Goal: Information Seeking & Learning: Learn about a topic

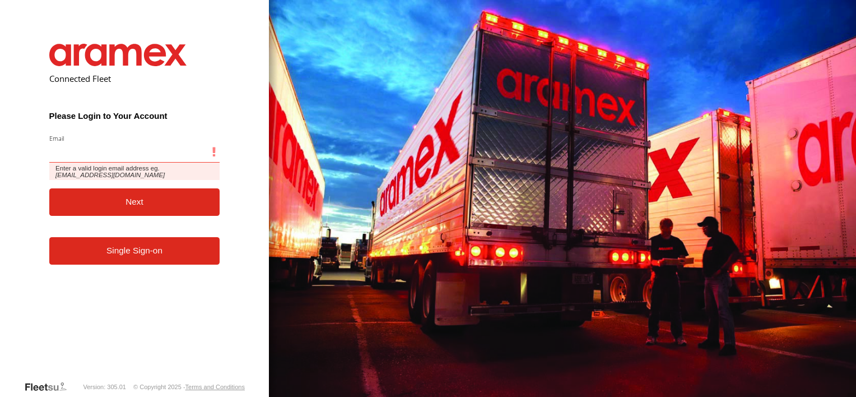
click at [131, 155] on input "Email" at bounding box center [134, 152] width 171 height 20
type input "**********"
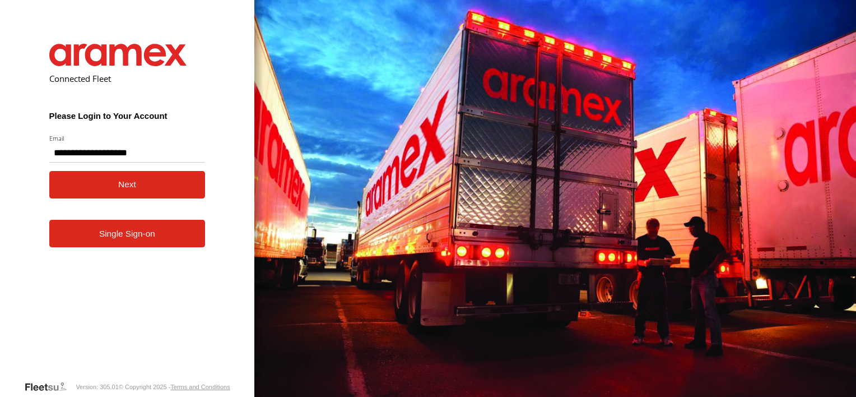
click at [127, 189] on button "Next" at bounding box center [127, 184] width 156 height 27
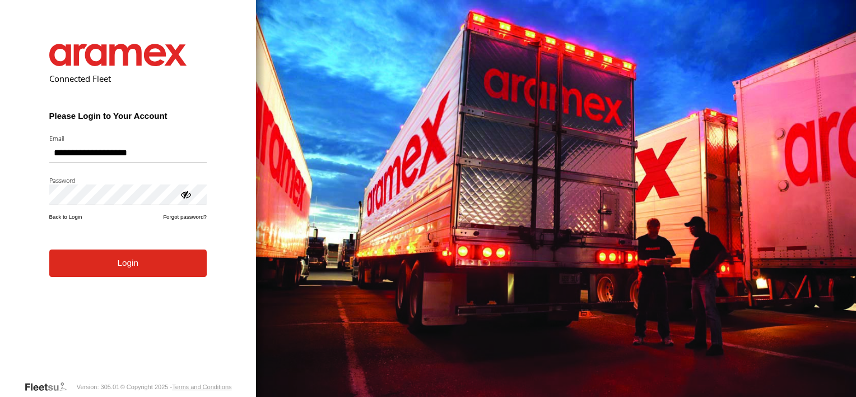
click at [85, 282] on form "**********" at bounding box center [128, 203] width 191 height 353
click at [83, 267] on button "Login" at bounding box center [128, 262] width 158 height 27
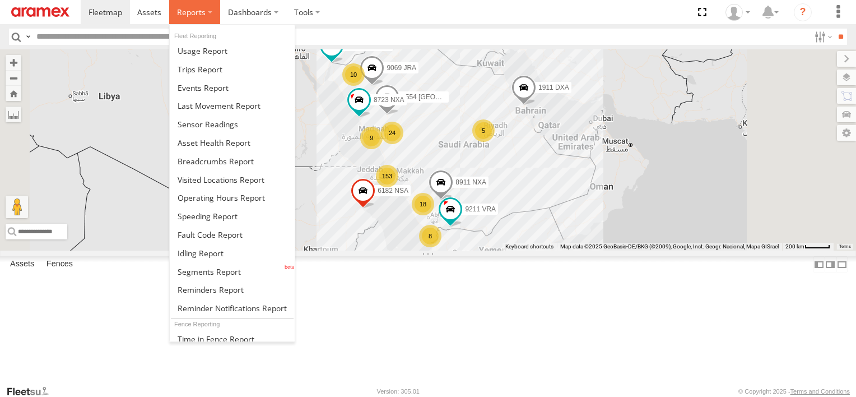
click at [201, 17] on span at bounding box center [191, 12] width 29 height 11
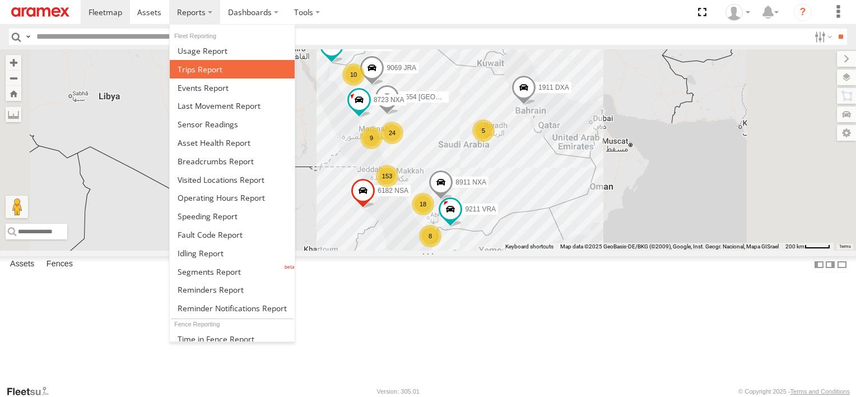
click at [214, 64] on span at bounding box center [200, 69] width 45 height 11
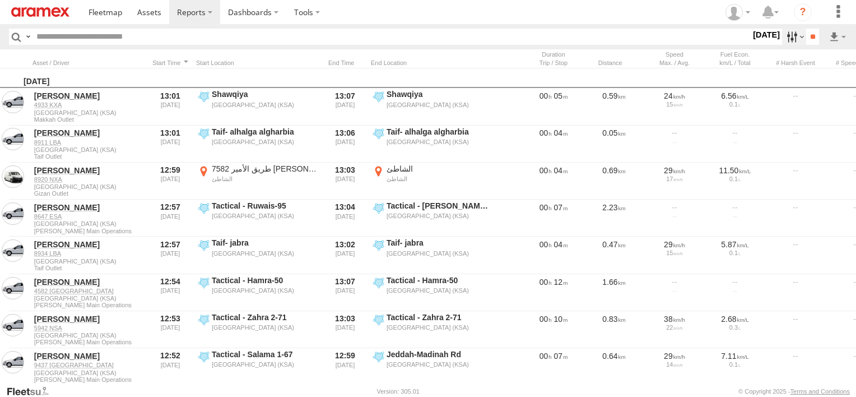
click at [794, 38] on label at bounding box center [794, 37] width 24 height 16
click at [0, 0] on label at bounding box center [0, 0] width 0 height 0
click at [0, 0] on span "Abha Warhouse" at bounding box center [0, 0] width 0 height 0
click at [0, 0] on span "Baha warehouse" at bounding box center [0, 0] width 0 height 0
click at [0, 0] on div "Gizan Outlet" at bounding box center [0, 0] width 0 height 0
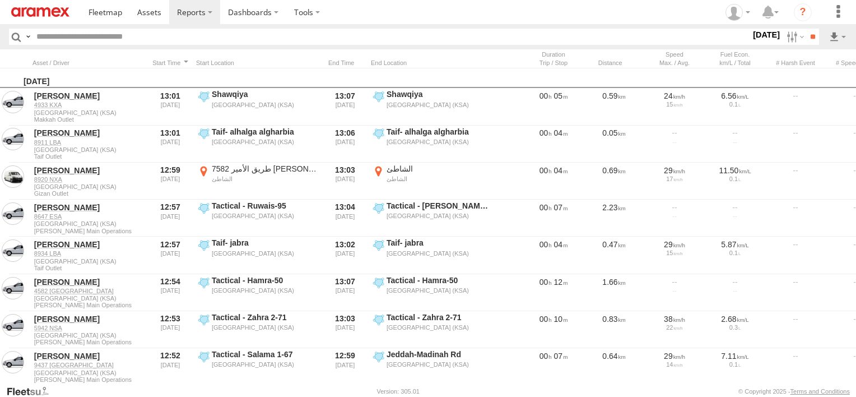
click at [0, 0] on span "Gizan Outlet" at bounding box center [0, 0] width 0 height 0
click at [0, 0] on span "Khamis Mushait Outlet" at bounding box center [0, 0] width 0 height 0
click at [0, 0] on span "Main Warehouse, [GEOGRAPHIC_DATA]" at bounding box center [0, 0] width 0 height 0
click at [0, 0] on label "Makkah Outlet" at bounding box center [0, 0] width 0 height 0
click at [0, 0] on span "Najran" at bounding box center [0, 0] width 0 height 0
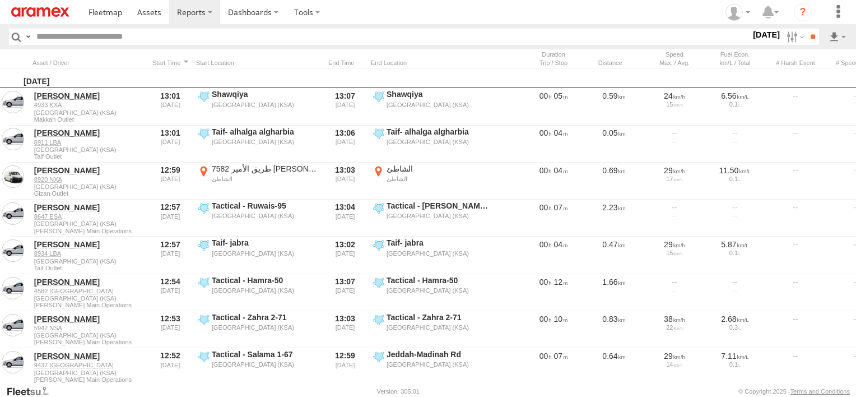
click at [0, 0] on span "Qunfuda" at bounding box center [0, 0] width 0 height 0
click at [0, 0] on span "Tabuk Outlet" at bounding box center [0, 0] width 0 height 0
click at [0, 0] on span "Taif Outlet" at bounding box center [0, 0] width 0 height 0
click at [0, 0] on span "Yanbu Outlet" at bounding box center [0, 0] width 0 height 0
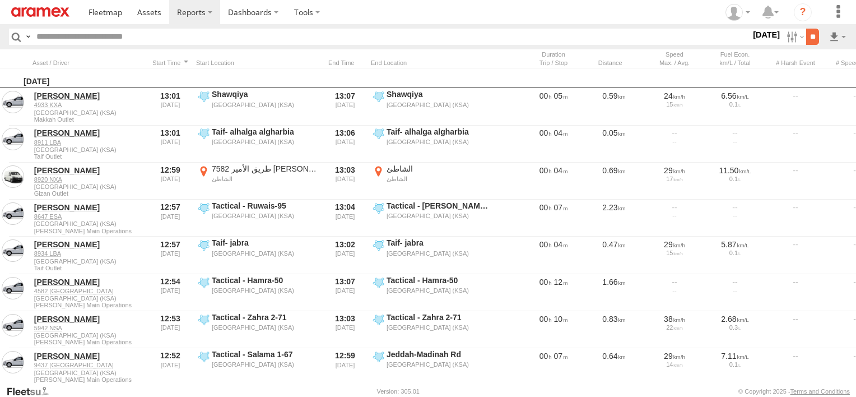
click at [807, 35] on input "**" at bounding box center [813, 37] width 13 height 16
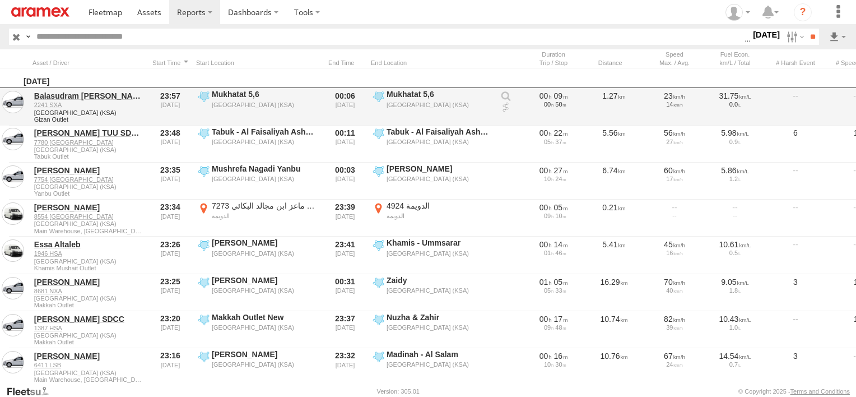
click at [813, 89] on div at bounding box center [796, 106] width 56 height 35
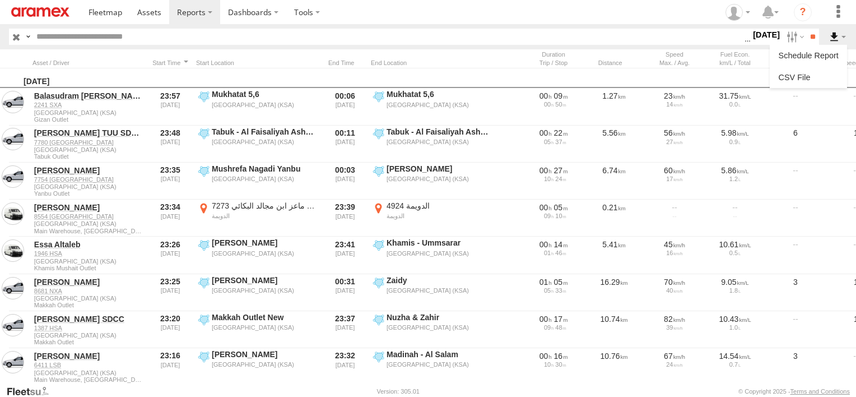
click at [840, 31] on label at bounding box center [837, 37] width 19 height 16
click at [803, 75] on link at bounding box center [809, 77] width 68 height 17
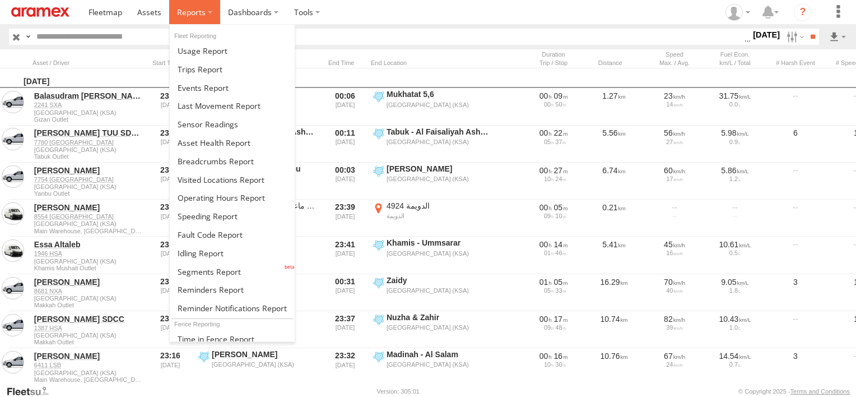
click at [187, 13] on span at bounding box center [191, 12] width 29 height 11
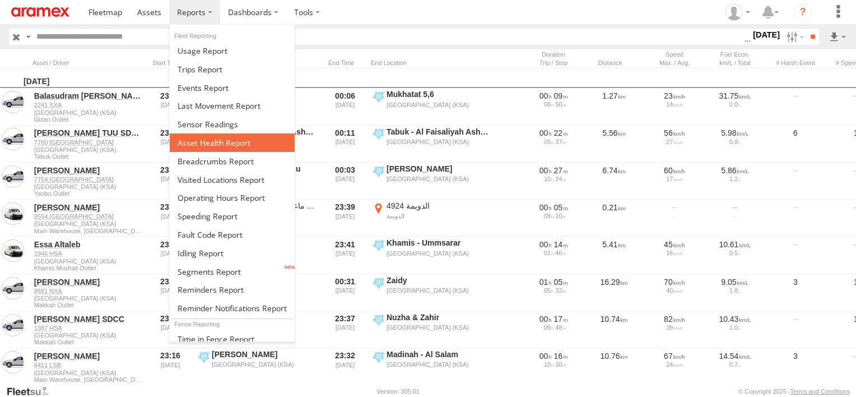
click at [219, 141] on span at bounding box center [214, 142] width 73 height 11
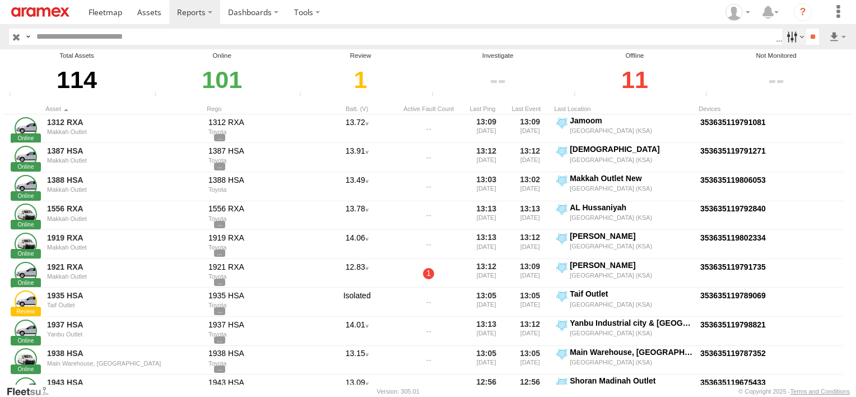
click at [785, 38] on label at bounding box center [794, 37] width 24 height 16
click at [0, 0] on span "Review" at bounding box center [0, 0] width 0 height 0
click at [0, 0] on span "Investigate" at bounding box center [0, 0] width 0 height 0
click at [0, 0] on span "Offline" at bounding box center [0, 0] width 0 height 0
click at [807, 39] on input "**" at bounding box center [813, 37] width 13 height 16
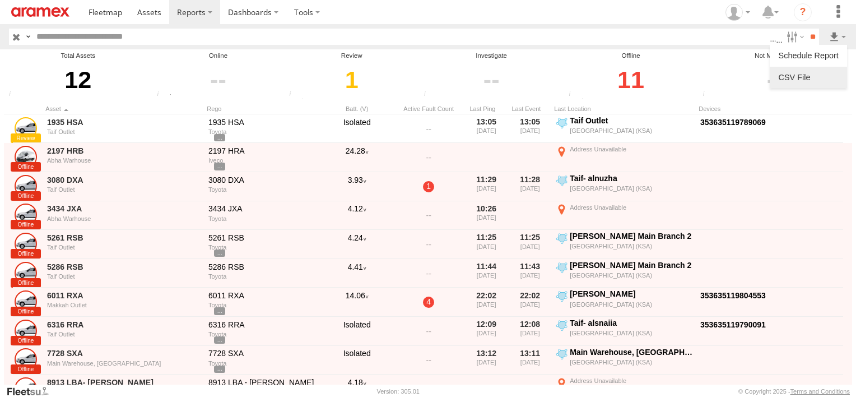
click at [827, 74] on link at bounding box center [809, 77] width 68 height 17
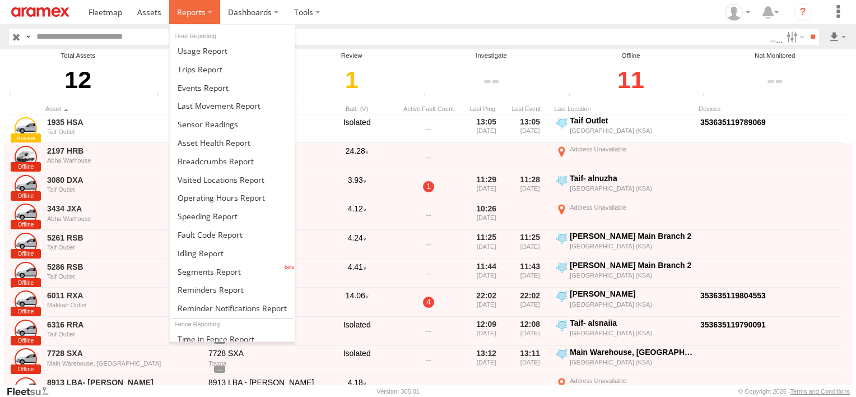
click at [194, 13] on span at bounding box center [191, 12] width 29 height 11
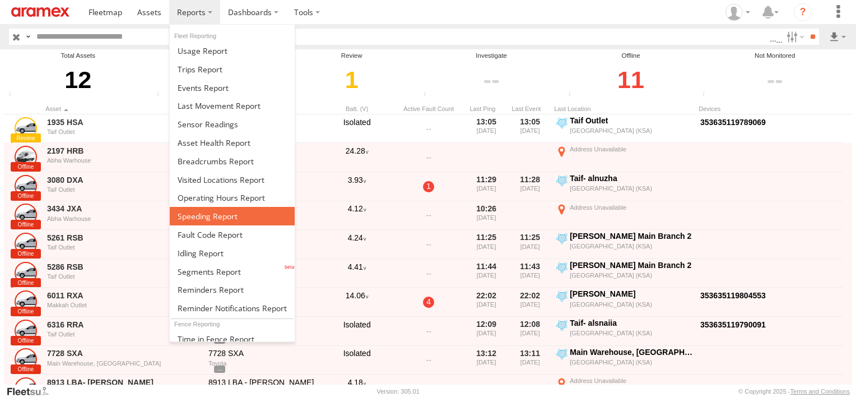
click at [221, 211] on span at bounding box center [208, 216] width 60 height 11
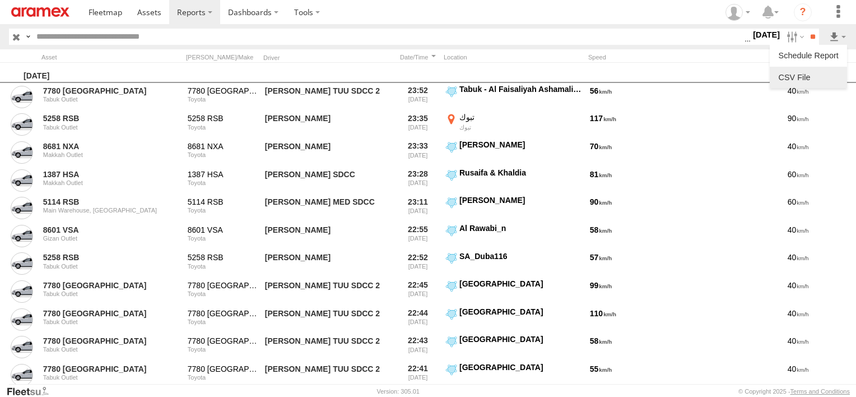
click at [828, 76] on link at bounding box center [809, 77] width 68 height 17
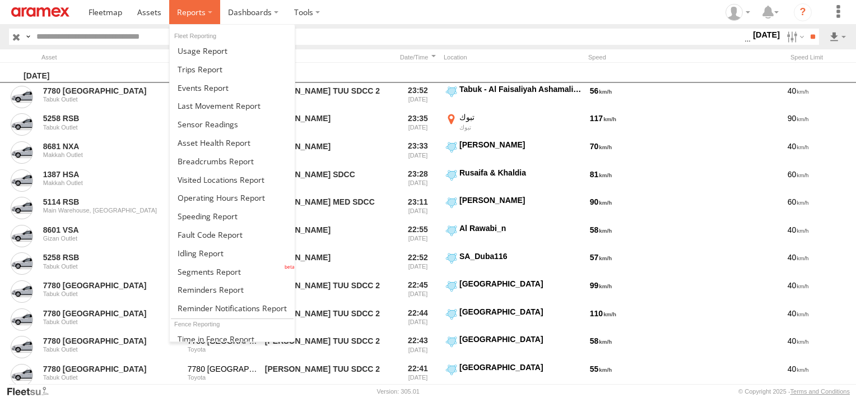
click at [189, 15] on span at bounding box center [191, 12] width 29 height 11
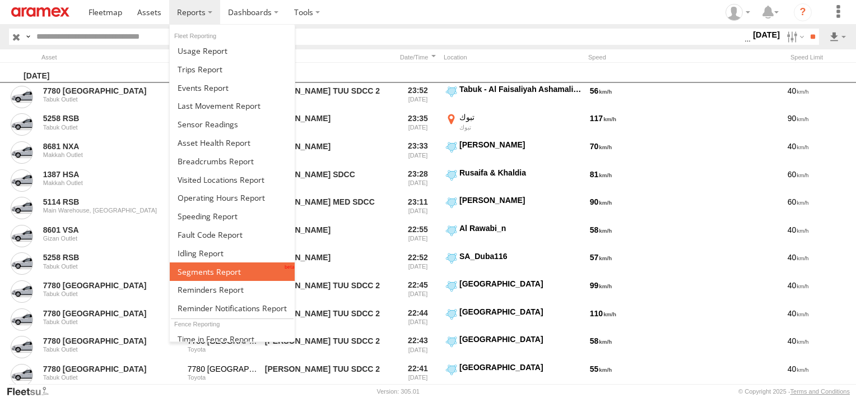
click at [221, 266] on span at bounding box center [209, 271] width 63 height 11
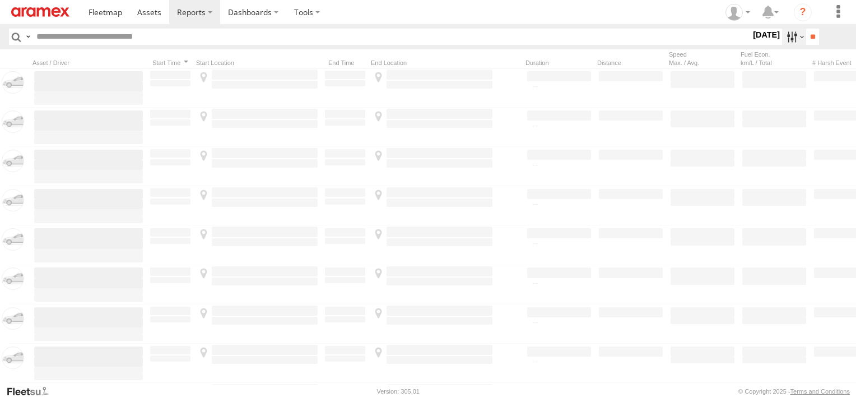
click at [788, 40] on label at bounding box center [794, 37] width 24 height 16
click at [0, 0] on label at bounding box center [0, 0] width 0 height 0
click at [0, 0] on div "Abha Warhouse" at bounding box center [0, 0] width 0 height 0
click at [0, 0] on span "Abha Warhouse" at bounding box center [0, 0] width 0 height 0
click at [0, 0] on span "Baha warehouse" at bounding box center [0, 0] width 0 height 0
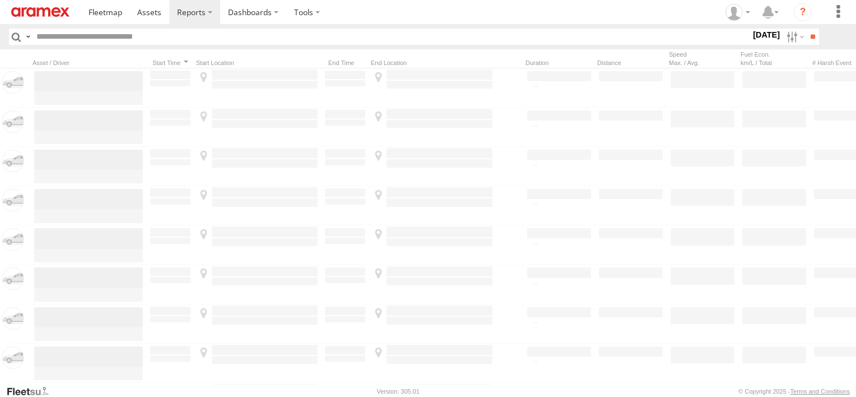
click at [0, 0] on span "Gizan Outlet" at bounding box center [0, 0] width 0 height 0
click at [0, 0] on span "Khamis Mushait Outlet" at bounding box center [0, 0] width 0 height 0
click at [0, 0] on span "Main Warehouse, [GEOGRAPHIC_DATA]" at bounding box center [0, 0] width 0 height 0
drag, startPoint x: 37, startPoint y: 302, endPoint x: 36, endPoint y: 313, distance: 10.7
click at [0, 0] on span "Makkah Outlet" at bounding box center [0, 0] width 0 height 0
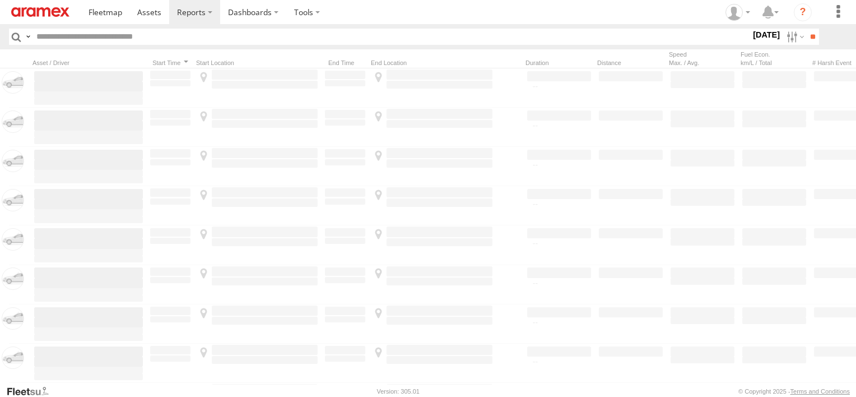
click at [0, 0] on label "Najran" at bounding box center [0, 0] width 0 height 0
click at [0, 0] on span "Qunfuda" at bounding box center [0, 0] width 0 height 0
click at [0, 0] on span "Tabuk Outlet" at bounding box center [0, 0] width 0 height 0
click at [0, 0] on span "Taif Outlet" at bounding box center [0, 0] width 0 height 0
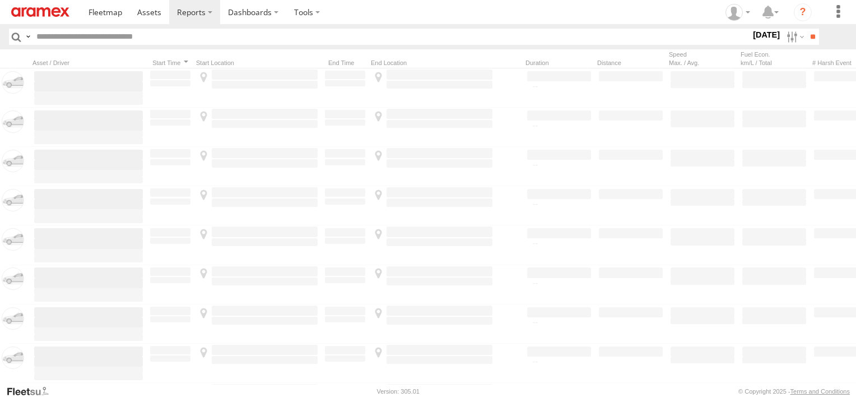
click at [0, 0] on span "Yanbu Outlet" at bounding box center [0, 0] width 0 height 0
click at [814, 39] on input "**" at bounding box center [813, 37] width 13 height 16
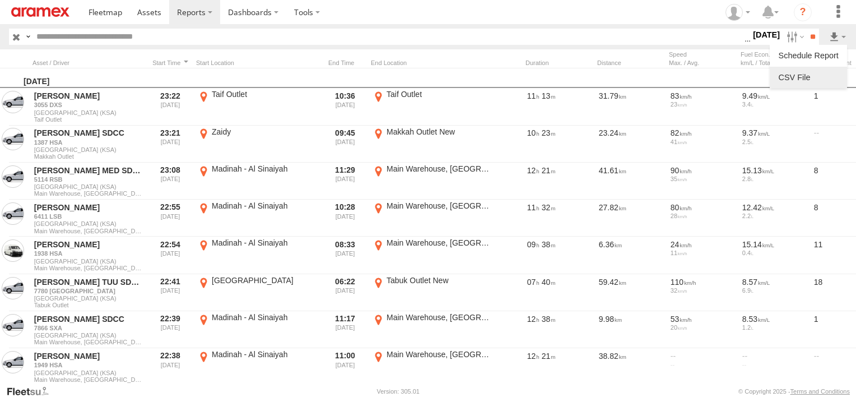
click at [818, 72] on link at bounding box center [809, 77] width 68 height 17
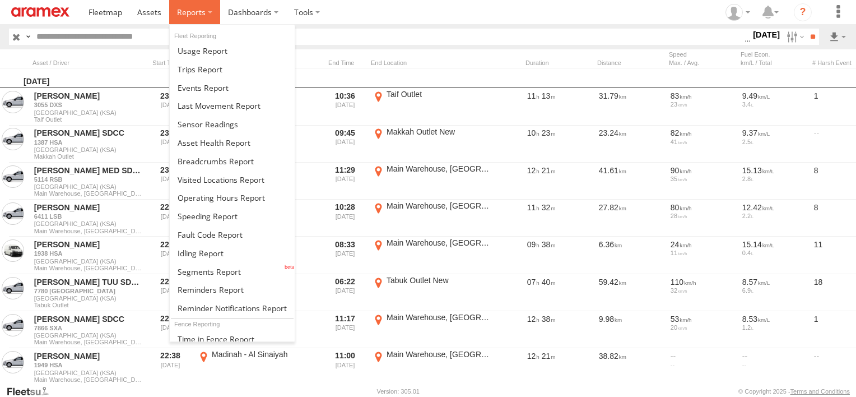
click at [204, 15] on span at bounding box center [191, 12] width 29 height 11
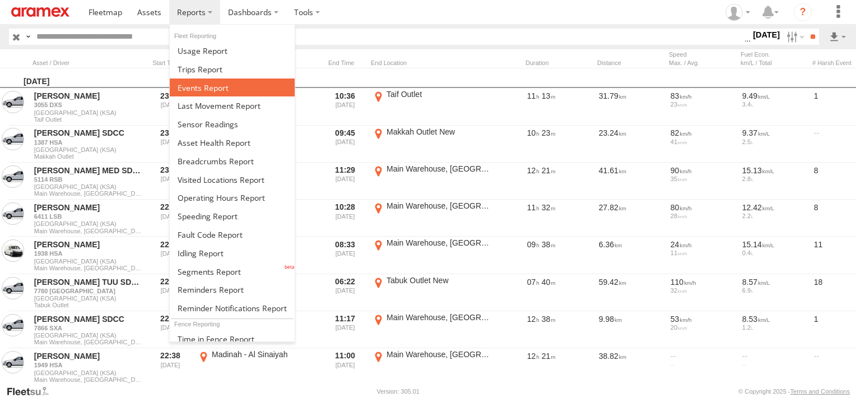
click at [192, 90] on span at bounding box center [203, 87] width 51 height 11
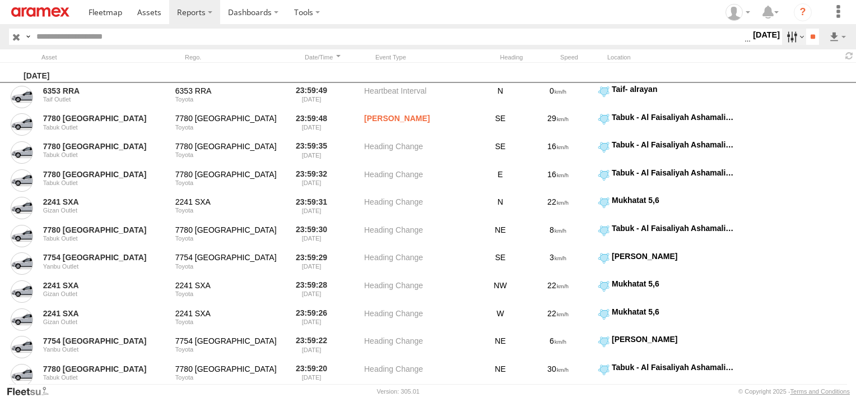
click at [782, 34] on label at bounding box center [794, 37] width 24 height 16
click at [0, 0] on span "Potential Roll Over" at bounding box center [0, 0] width 0 height 0
click at [0, 0] on span "External Power Lost" at bounding box center [0, 0] width 0 height 0
click at [814, 33] on input "**" at bounding box center [813, 37] width 13 height 16
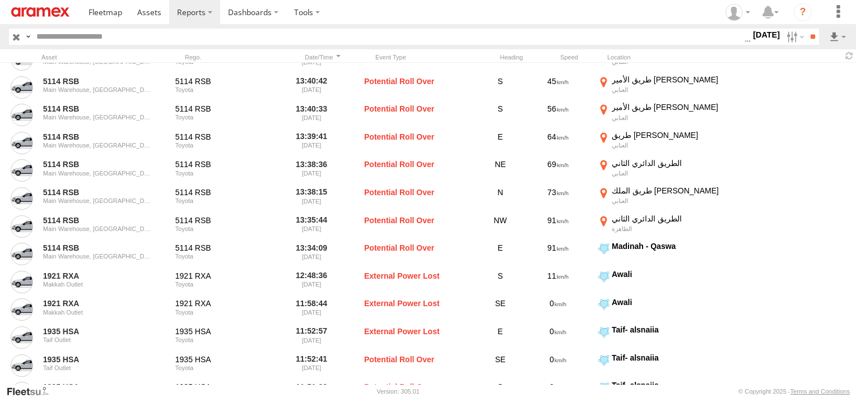
scroll to position [1324, 0]
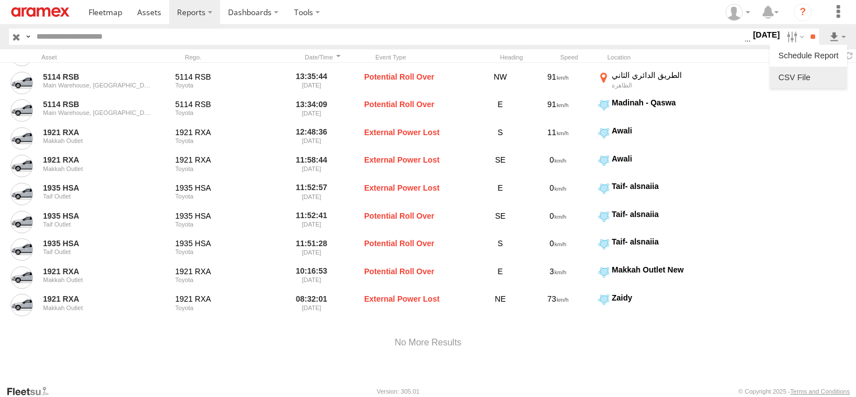
click at [825, 77] on link at bounding box center [809, 77] width 68 height 17
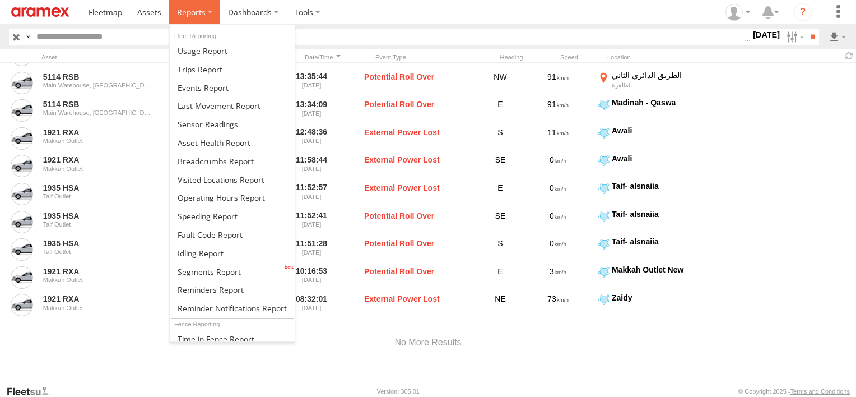
click at [192, 15] on span at bounding box center [191, 12] width 29 height 11
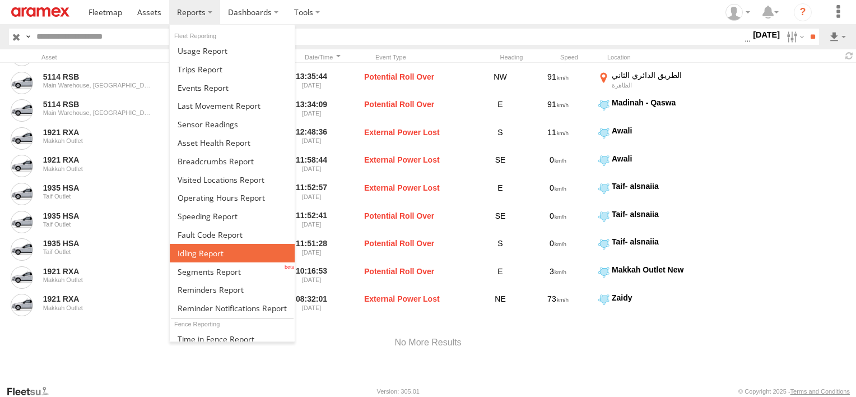
click at [215, 253] on span at bounding box center [201, 253] width 46 height 11
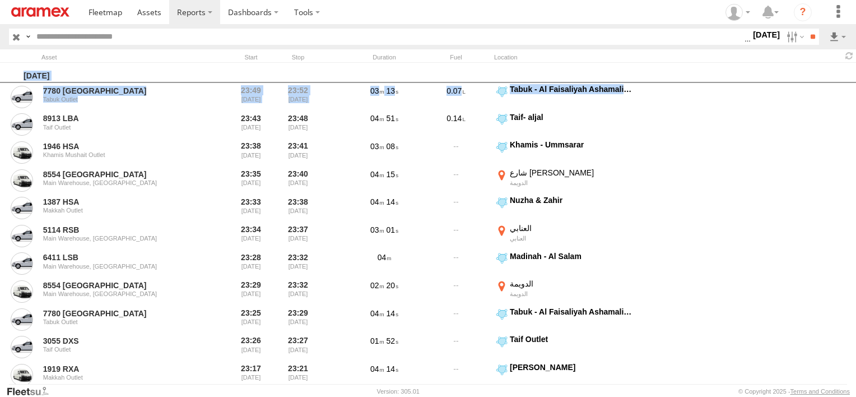
drag, startPoint x: 823, startPoint y: 89, endPoint x: 822, endPoint y: 47, distance: 42.6
click at [822, 47] on body "?" at bounding box center [428, 198] width 856 height 397
copy div "[DATE] 7780 [GEOGRAPHIC_DATA] Tabuk Outlet 23:49 [DATE] 23:52 [DATE] 03 13 0.07…"
click at [836, 39] on label at bounding box center [837, 37] width 19 height 16
click at [818, 74] on link at bounding box center [809, 77] width 68 height 17
